Goal: Transaction & Acquisition: Purchase product/service

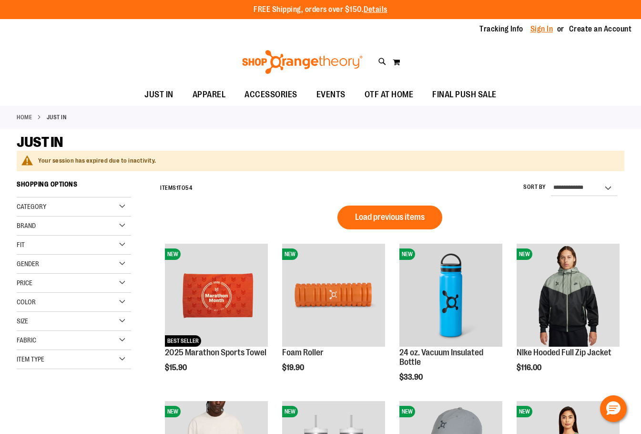
type input "**********"
click at [543, 28] on link "Sign In" at bounding box center [542, 29] width 23 height 10
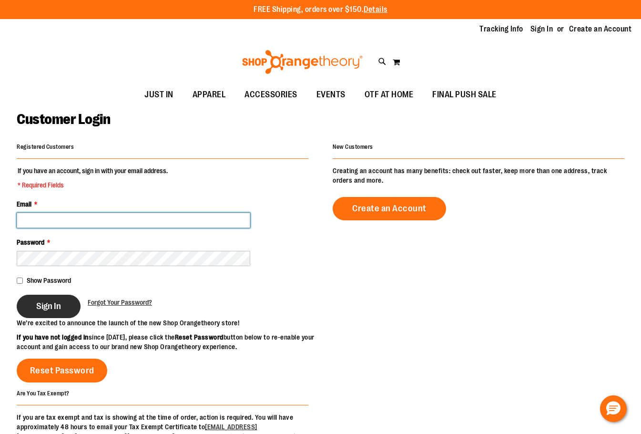
type input "**********"
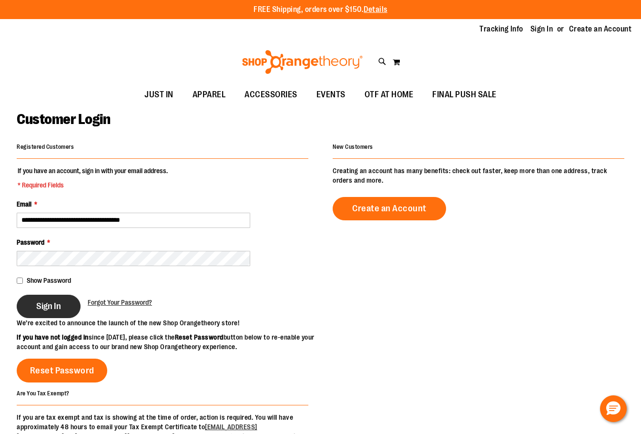
type input "**********"
click at [59, 307] on span "Sign In" at bounding box center [48, 306] width 25 height 10
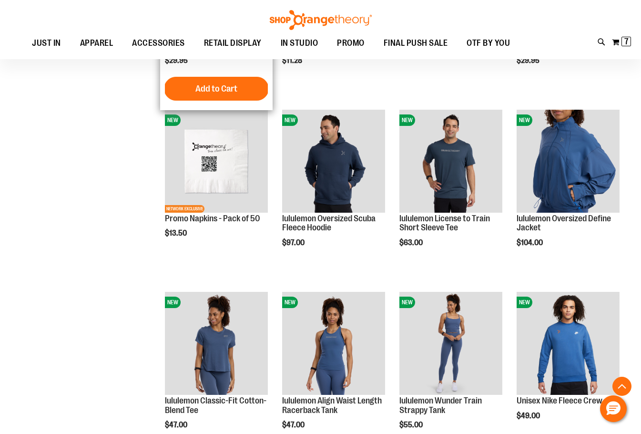
scroll to position [143, 0]
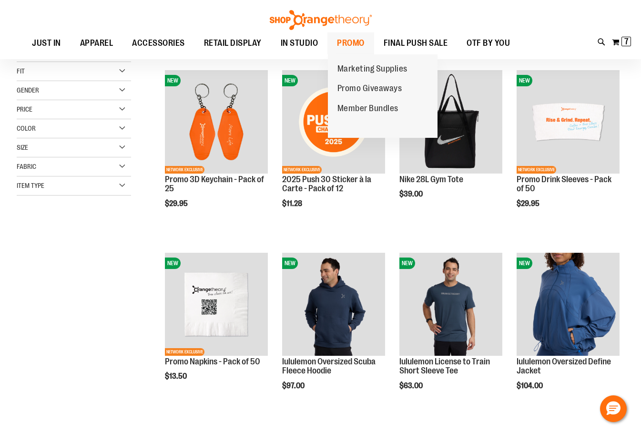
type input "**********"
click at [353, 42] on span "PROMO" at bounding box center [351, 42] width 28 height 21
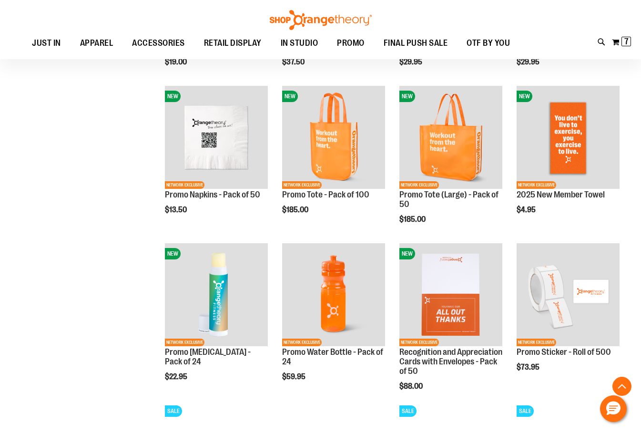
scroll to position [429, 0]
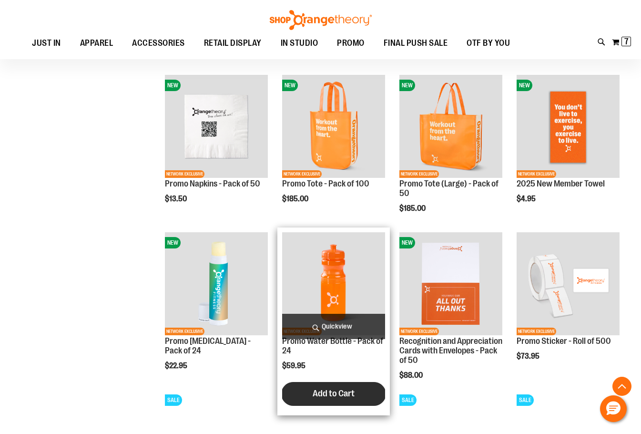
type input "**********"
click at [352, 385] on button "Add to Cart" at bounding box center [333, 394] width 105 height 24
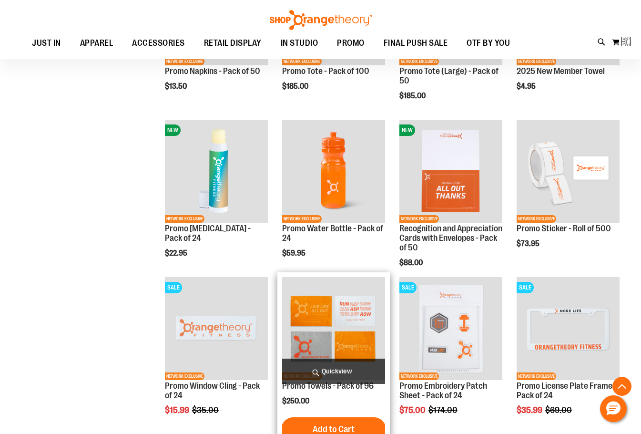
scroll to position [572, 0]
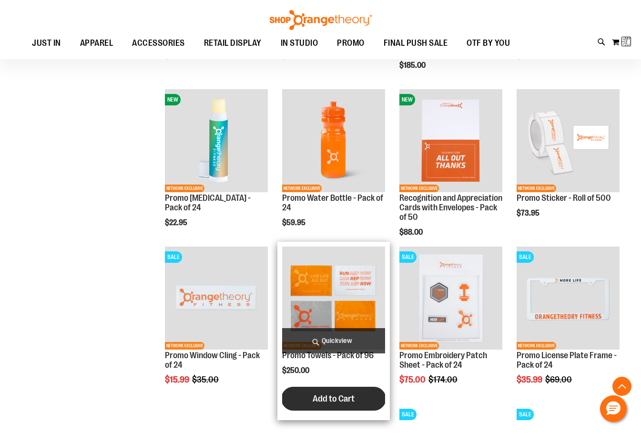
click at [356, 406] on button "Add to Cart" at bounding box center [333, 399] width 105 height 24
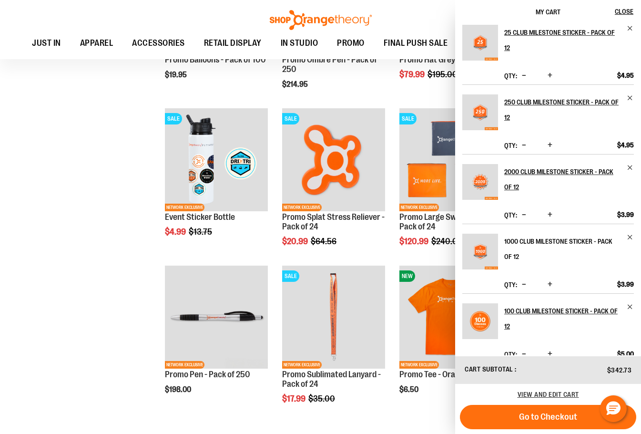
scroll to position [1144, 0]
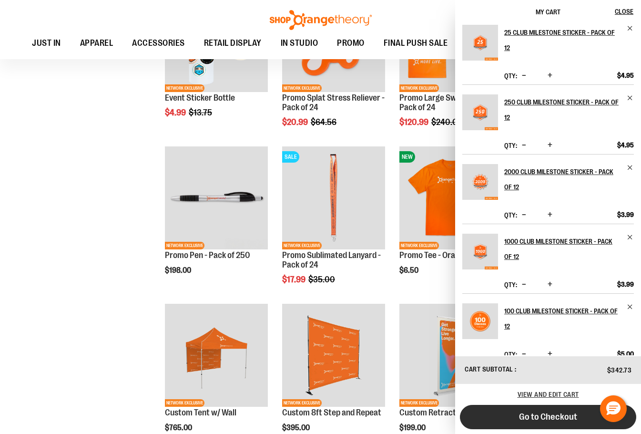
click at [549, 421] on span "Go to Checkout" at bounding box center [548, 417] width 58 height 10
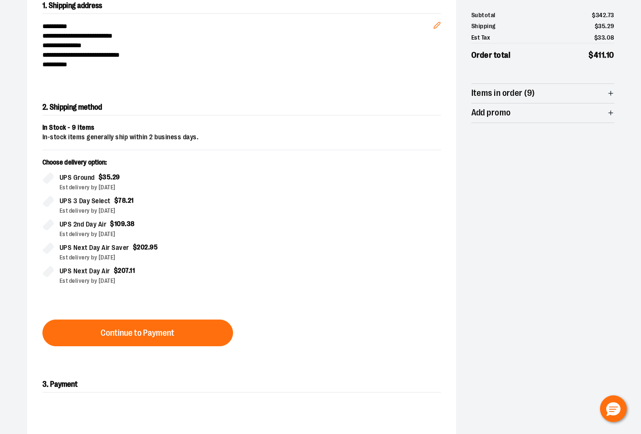
scroll to position [163, 0]
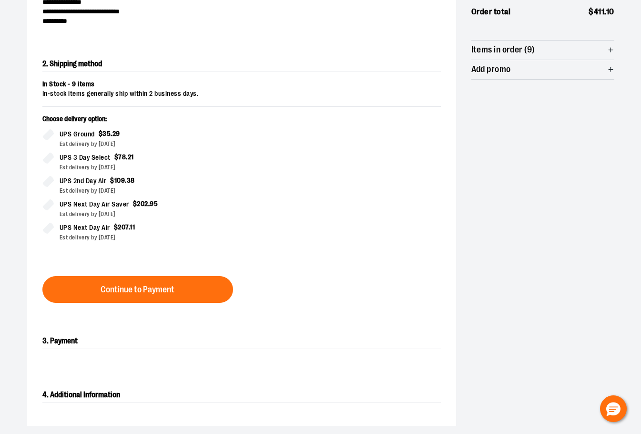
drag, startPoint x: 263, startPoint y: 243, endPoint x: 259, endPoint y: 201, distance: 42.2
click at [260, 229] on div "Choose delivery option: UPS Ground $ 35 . 29 Est delivery by [DATE] UPS 3 Day S…" at bounding box center [241, 183] width 399 height 139
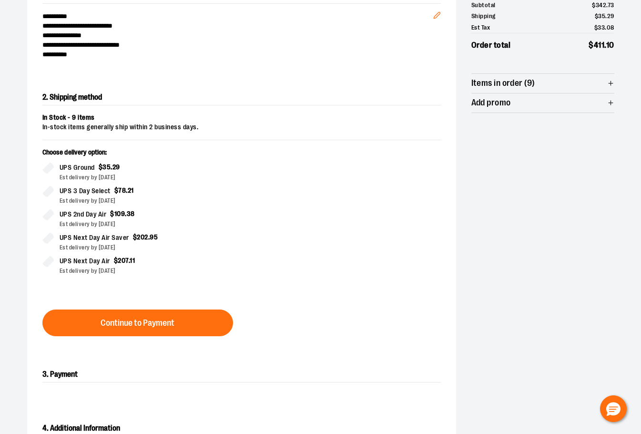
scroll to position [115, 0]
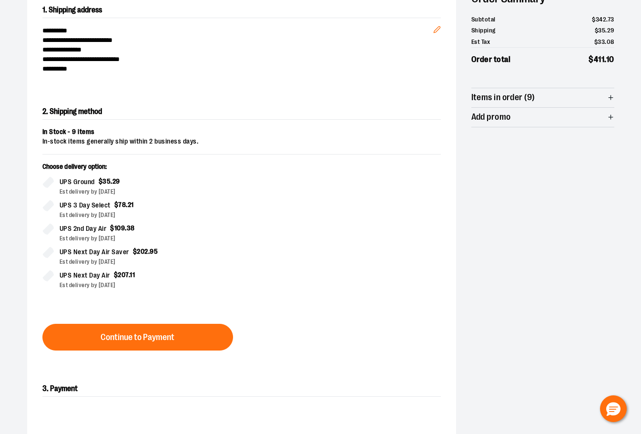
click at [388, 300] on div "Choose delivery option: UPS Ground $ 35 . 29 Est delivery by [DATE] UPS 3 Day S…" at bounding box center [241, 231] width 399 height 139
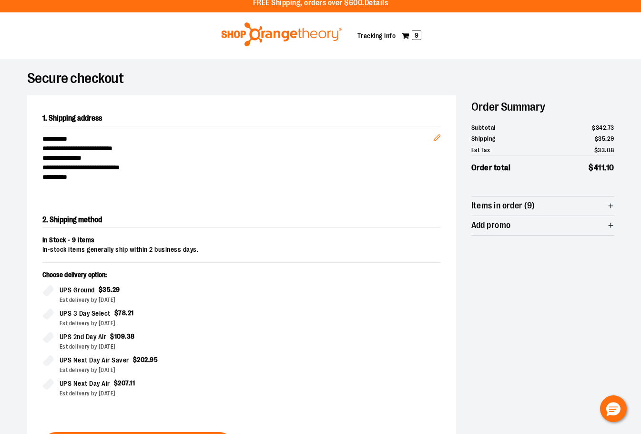
scroll to position [0, 0]
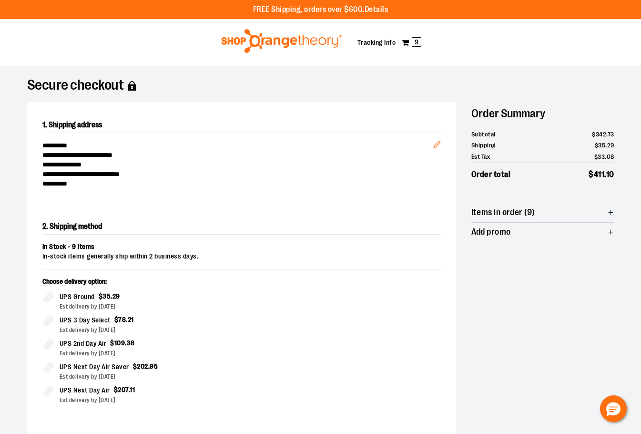
click at [518, 216] on span "Items in order (9)" at bounding box center [504, 212] width 64 height 9
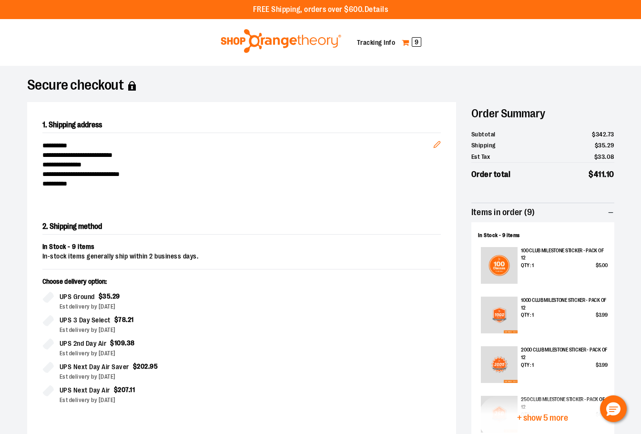
click at [412, 38] on span "9" at bounding box center [417, 42] width 10 height 10
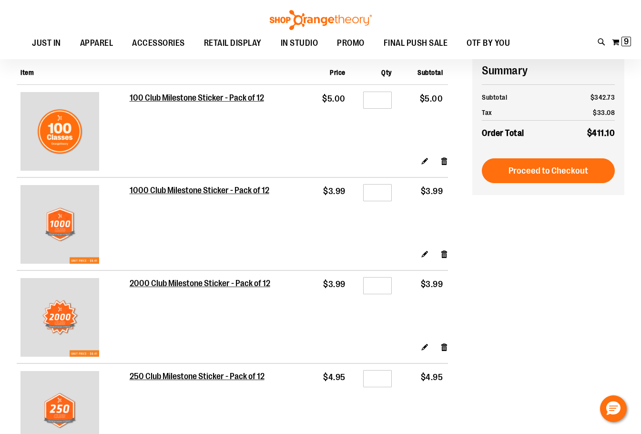
scroll to position [95, 0]
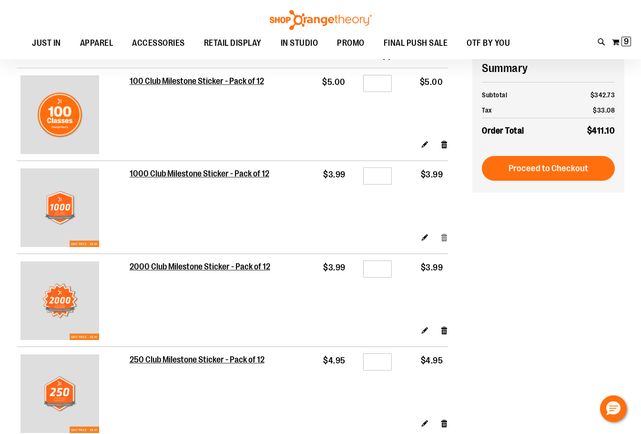
type input "**********"
click at [446, 239] on link "Remove item" at bounding box center [445, 237] width 8 height 10
click at [445, 146] on link "Remove item" at bounding box center [445, 144] width 8 height 10
click at [444, 332] on link "Remove item" at bounding box center [445, 330] width 8 height 10
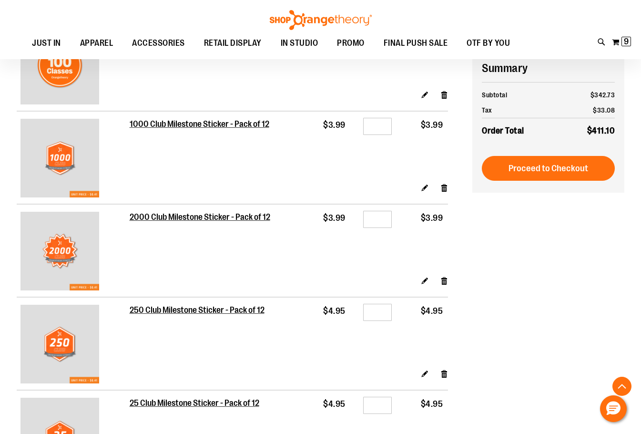
scroll to position [190, 0]
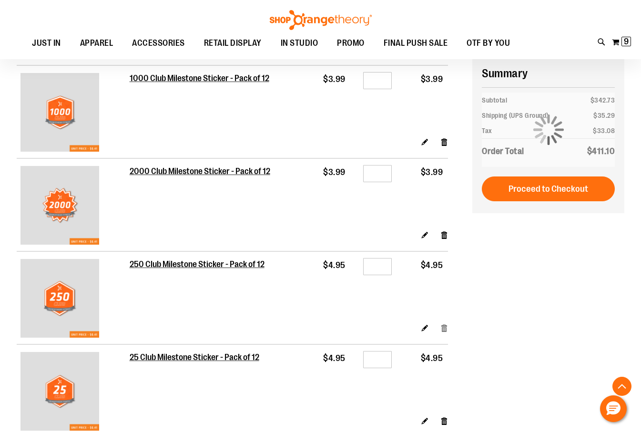
click at [443, 328] on link "Remove item" at bounding box center [445, 328] width 8 height 10
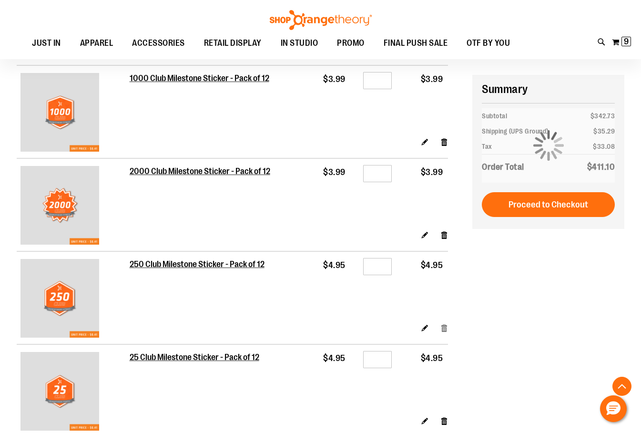
scroll to position [286, 0]
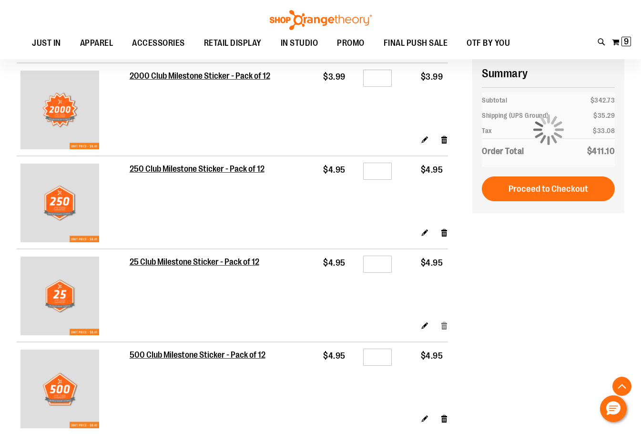
click at [444, 324] on link "Remove item" at bounding box center [445, 325] width 8 height 10
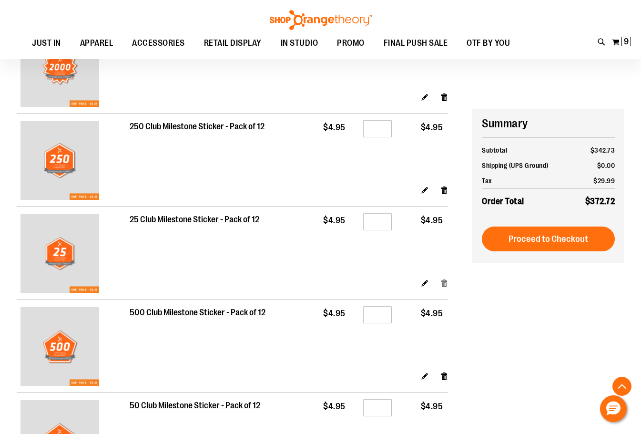
scroll to position [381, 0]
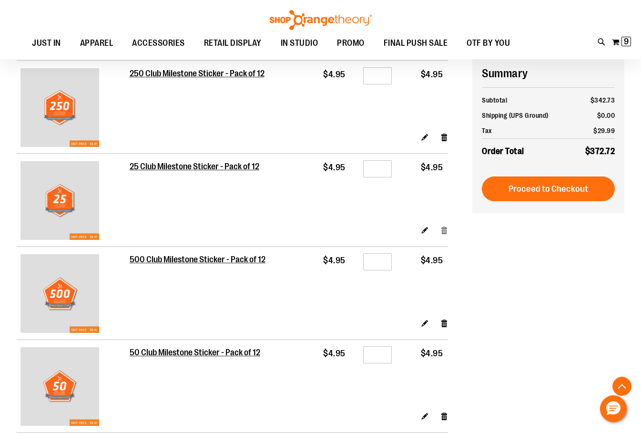
click at [444, 324] on link "Remove item" at bounding box center [445, 323] width 8 height 10
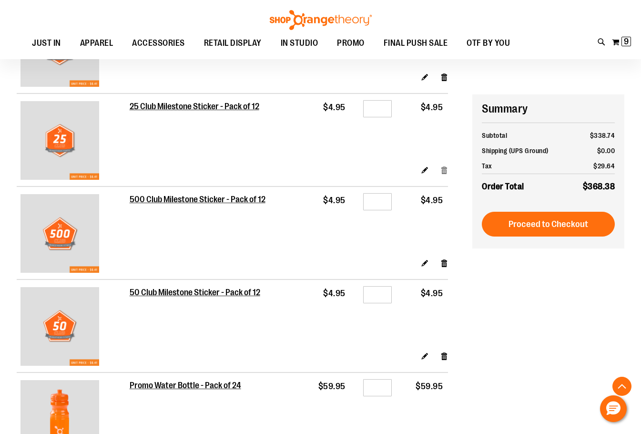
scroll to position [476, 0]
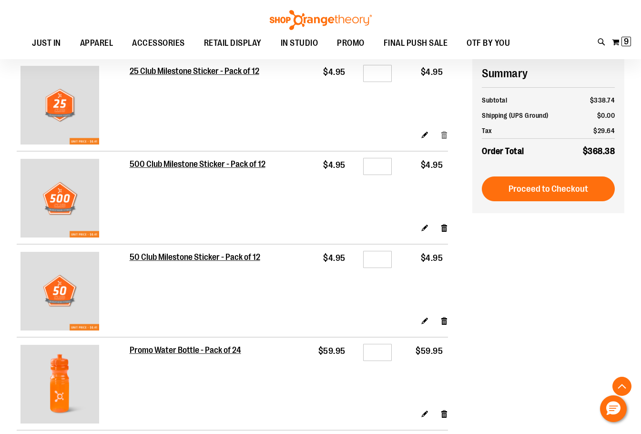
click at [444, 324] on link "Remove item" at bounding box center [445, 321] width 8 height 10
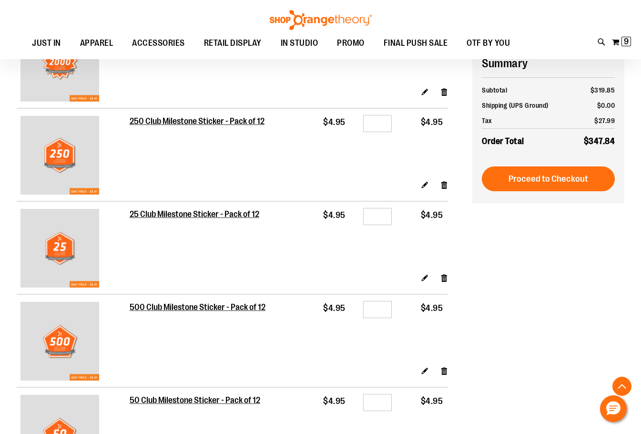
scroll to position [190, 0]
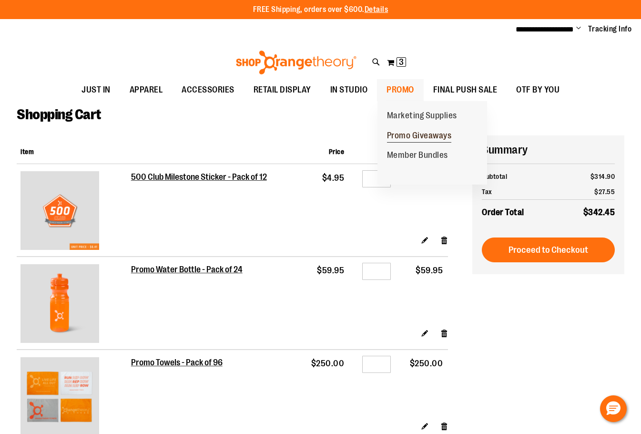
type input "**********"
click at [414, 138] on span "Promo Giveaways" at bounding box center [419, 137] width 65 height 12
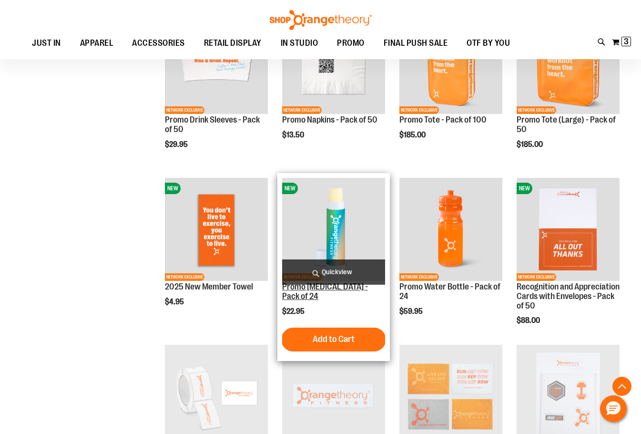
scroll to position [381, 0]
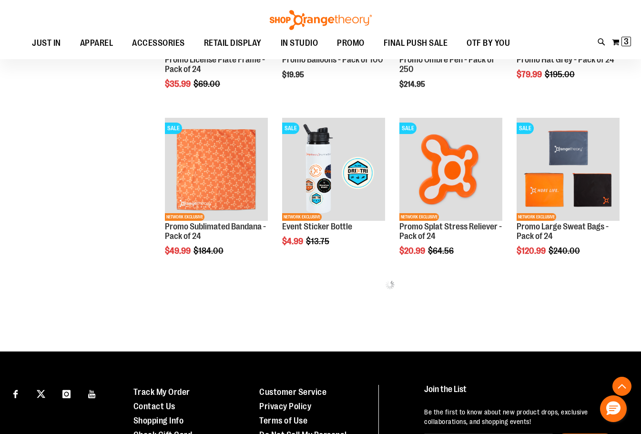
scroll to position [906, 0]
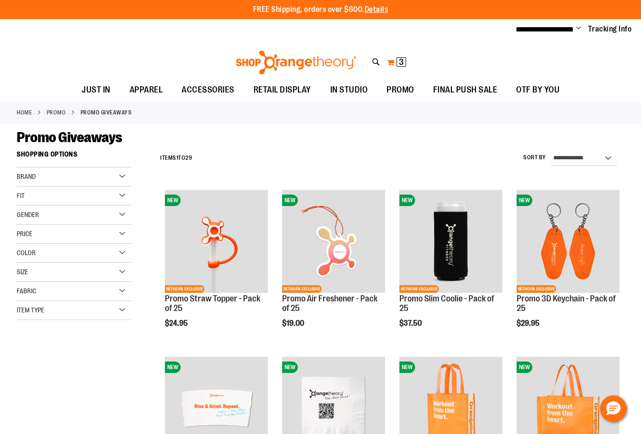
type input "**********"
click at [398, 63] on span "3 3 items" at bounding box center [402, 62] width 10 height 10
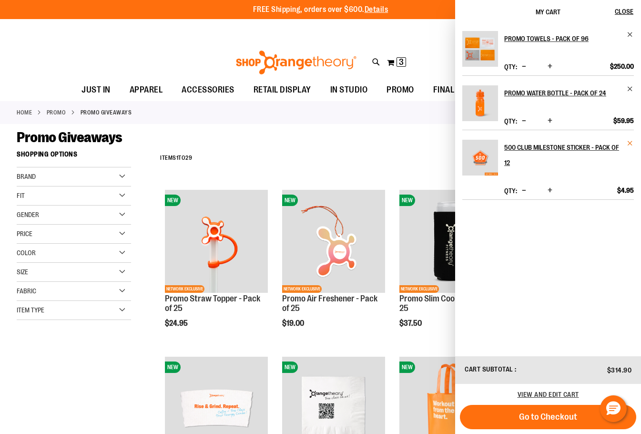
click at [632, 140] on span "Remove item" at bounding box center [630, 143] width 7 height 7
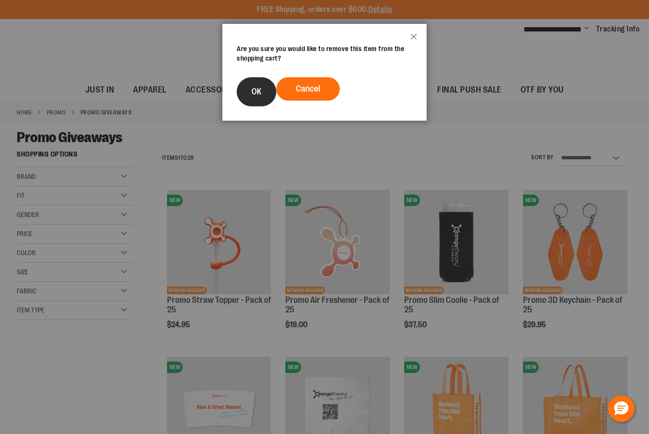
click at [259, 93] on span "OK" at bounding box center [256, 92] width 10 height 10
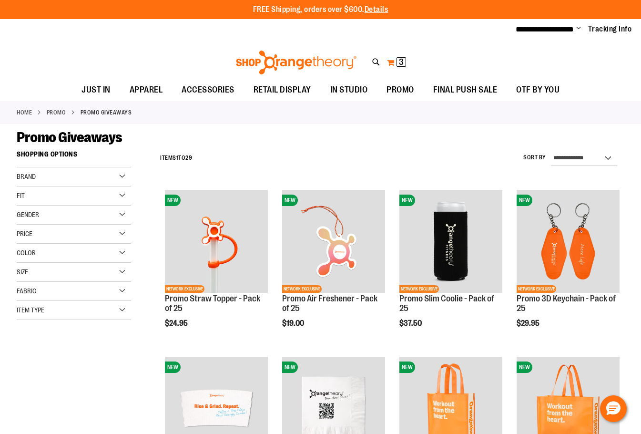
click at [402, 60] on span "3" at bounding box center [401, 62] width 5 height 10
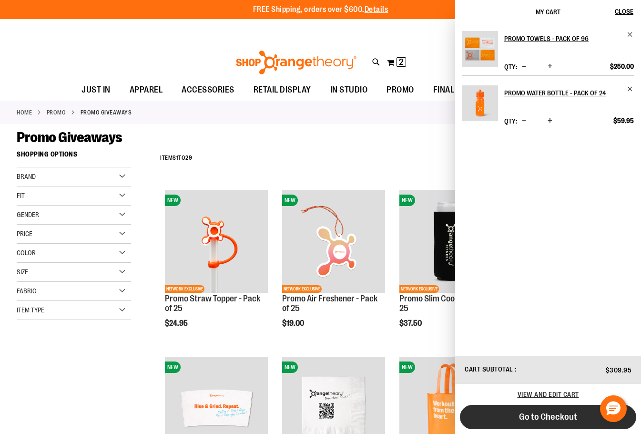
click at [561, 418] on span "Go to Checkout" at bounding box center [548, 417] width 58 height 10
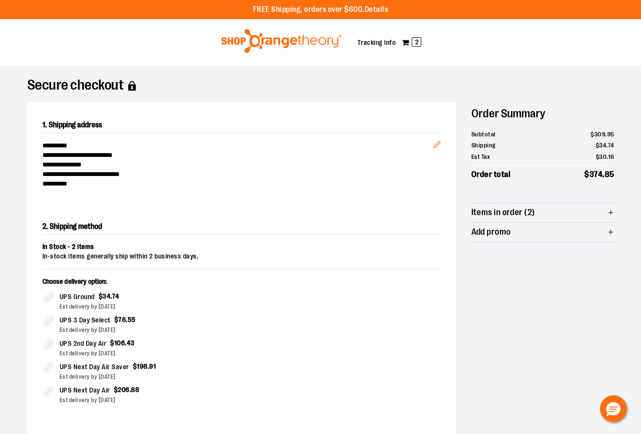
click at [486, 215] on span "Items in order (2)" at bounding box center [504, 212] width 64 height 9
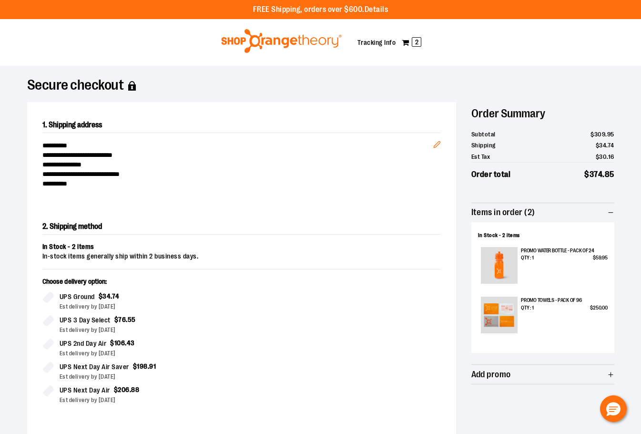
click at [532, 213] on span "Items in order (2)" at bounding box center [504, 212] width 64 height 9
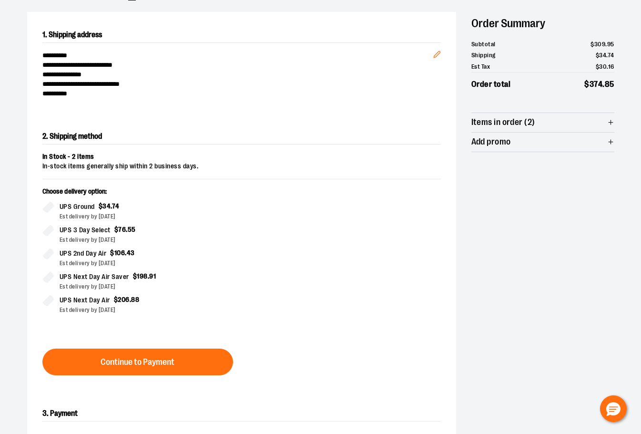
scroll to position [191, 0]
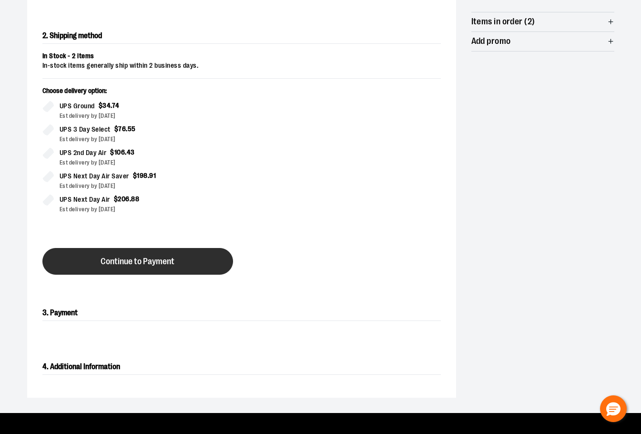
click at [198, 264] on button "Continue to Payment" at bounding box center [137, 261] width 191 height 27
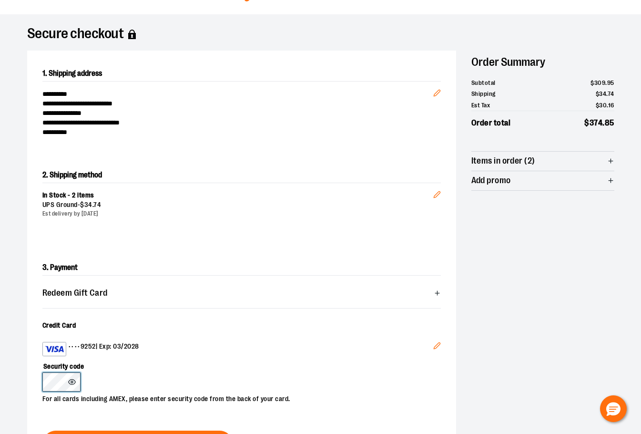
scroll to position [48, 0]
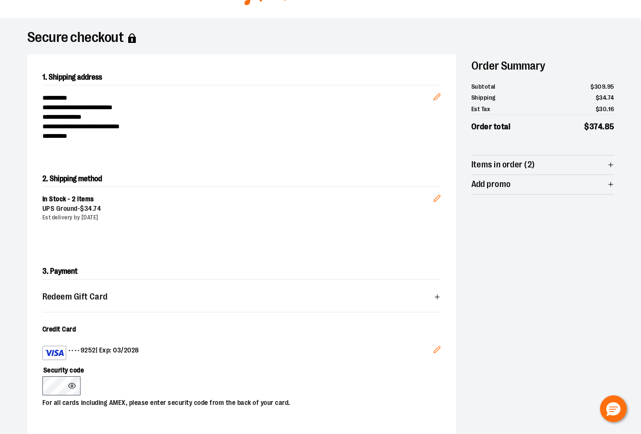
drag, startPoint x: 102, startPoint y: 324, endPoint x: 91, endPoint y: 329, distance: 12.4
click at [103, 325] on label "Credit Card" at bounding box center [241, 330] width 399 height 10
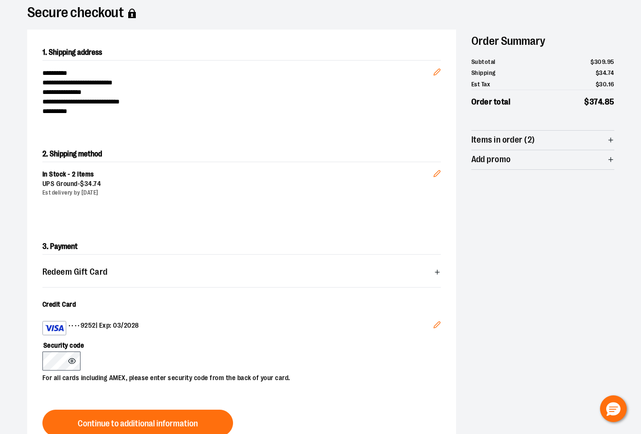
scroll to position [95, 0]
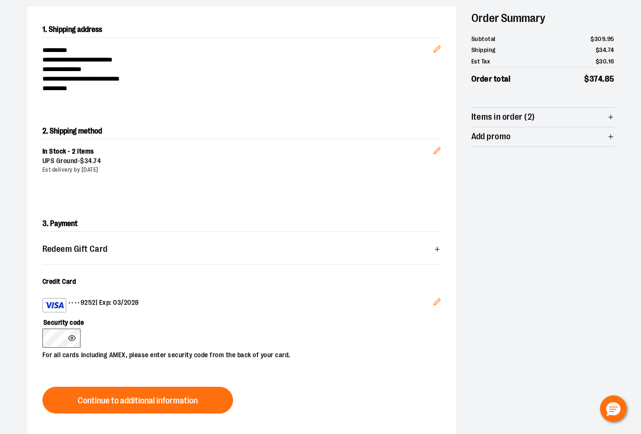
click at [213, 323] on label "Security code" at bounding box center [236, 320] width 389 height 16
drag, startPoint x: 73, startPoint y: 337, endPoint x: 220, endPoint y: 280, distance: 157.6
click at [220, 280] on label "Credit Card" at bounding box center [241, 282] width 399 height 10
click at [112, 312] on label "Security code" at bounding box center [236, 320] width 389 height 16
click at [434, 302] on icon "Edit" at bounding box center [438, 302] width 8 height 8
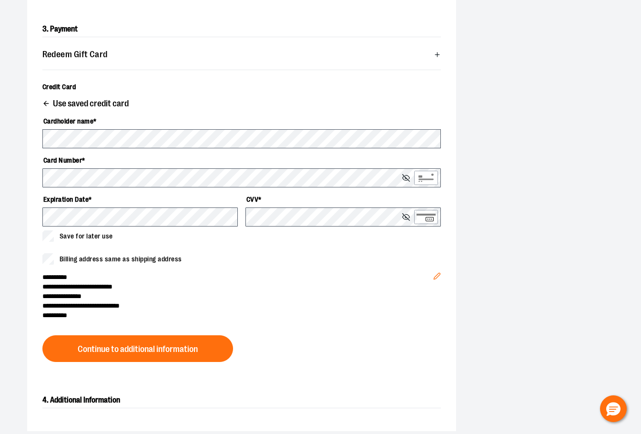
scroll to position [238, 0]
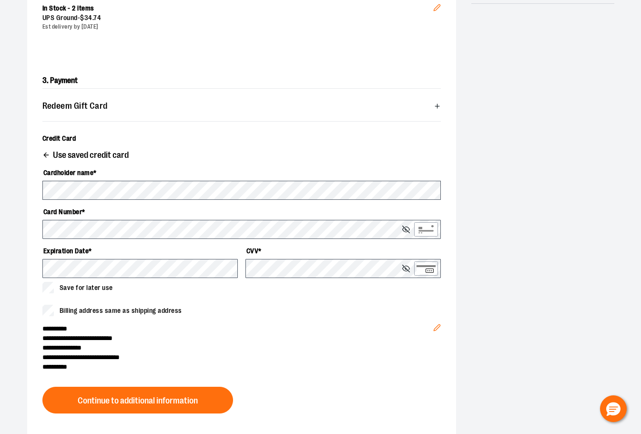
click at [47, 151] on icon "button" at bounding box center [46, 155] width 8 height 8
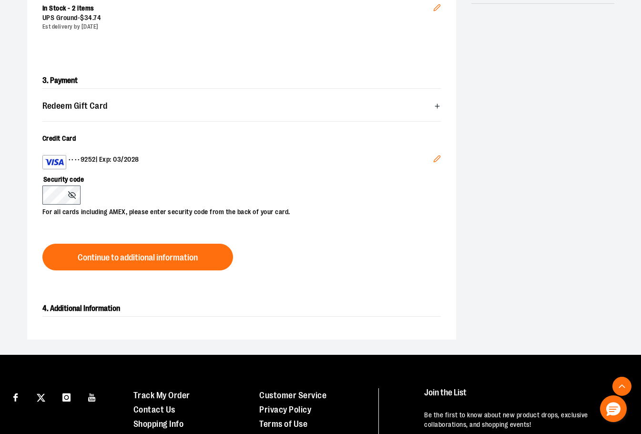
click at [495, 180] on div "**********" at bounding box center [321, 102] width 588 height 476
drag, startPoint x: 223, startPoint y: 212, endPoint x: 246, endPoint y: 212, distance: 22.9
click at [246, 212] on p "For all cards including AMEX, please enter security code from the back of your …" at bounding box center [236, 211] width 389 height 12
click at [144, 158] on div "•••• 9252 | Exp: 03/2028" at bounding box center [237, 162] width 391 height 14
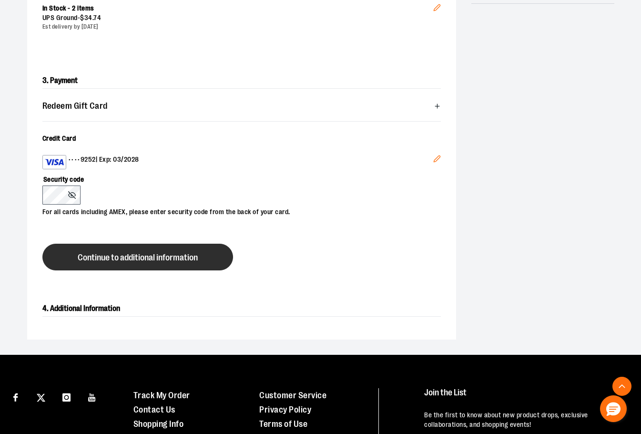
click at [125, 261] on span "Continue to additional information" at bounding box center [138, 257] width 120 height 9
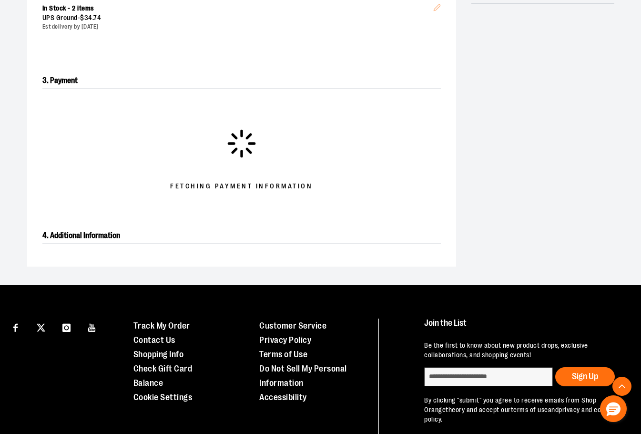
scroll to position [143, 0]
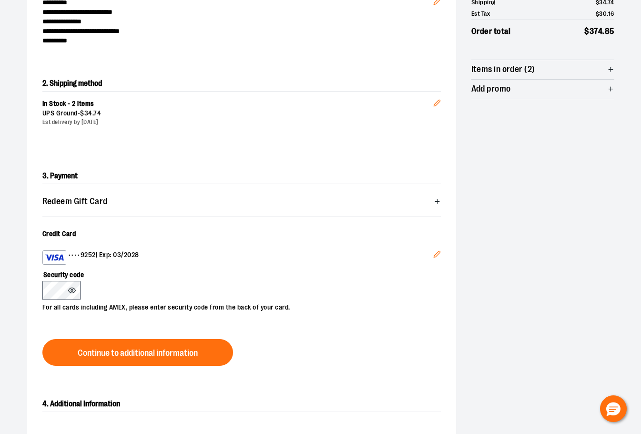
click at [68, 290] on icon at bounding box center [72, 291] width 8 height 8
click at [72, 289] on line at bounding box center [71, 290] width 7 height 7
click at [132, 284] on div "Security code For all cards including AMEX, please enter security code from the…" at bounding box center [236, 289] width 389 height 48
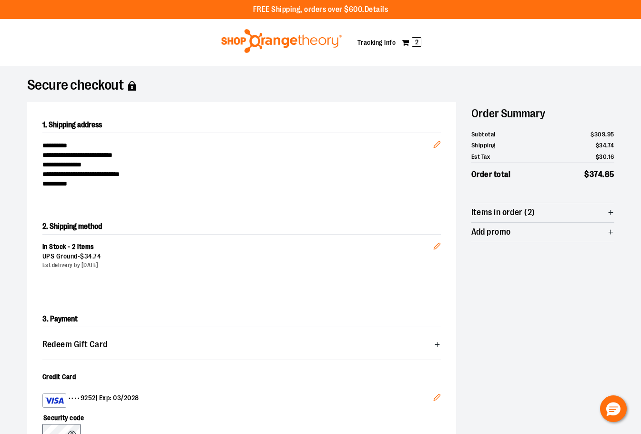
scroll to position [356, 0]
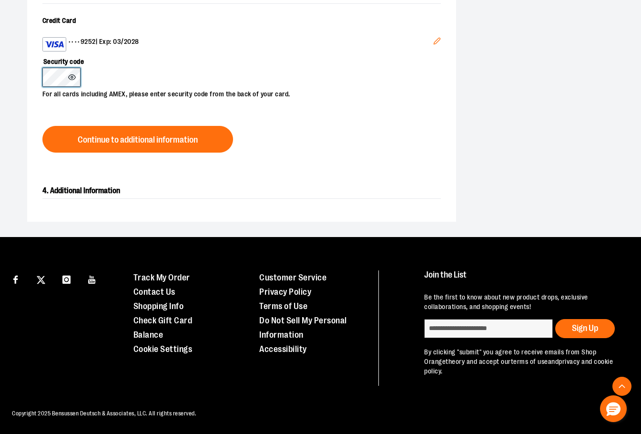
click at [73, 76] on icon at bounding box center [72, 77] width 8 height 8
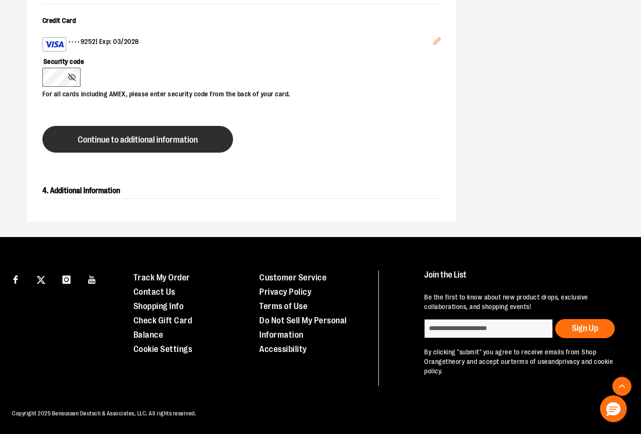
click at [154, 147] on button "Continue to additional information" at bounding box center [137, 139] width 191 height 27
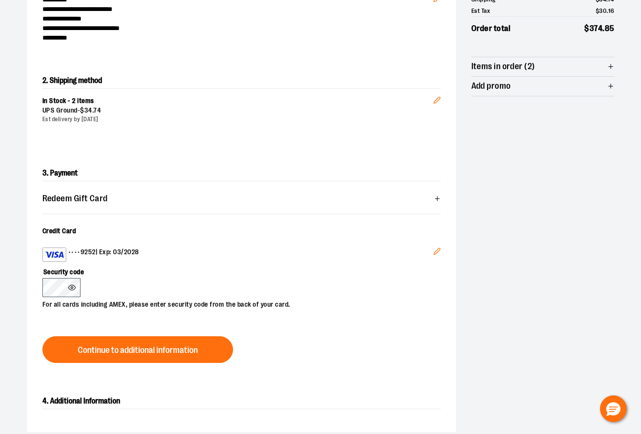
scroll to position [70, 0]
